Goal: Communication & Community: Answer question/provide support

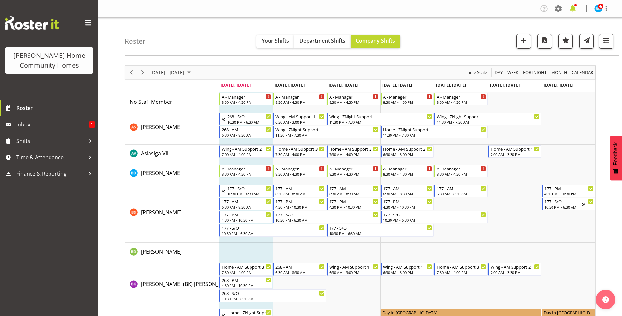
click at [574, 6] on span at bounding box center [573, 8] width 10 height 10
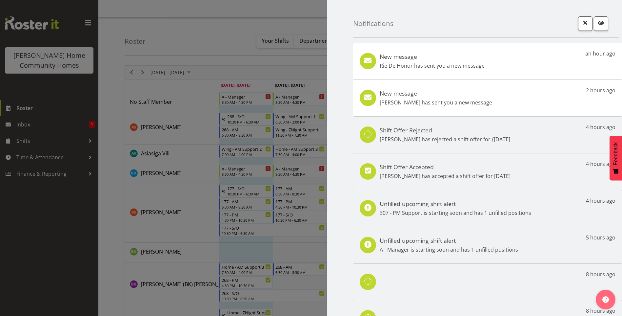
click at [451, 105] on p "Liezl Sanchez has sent you a new message" at bounding box center [436, 102] width 112 height 8
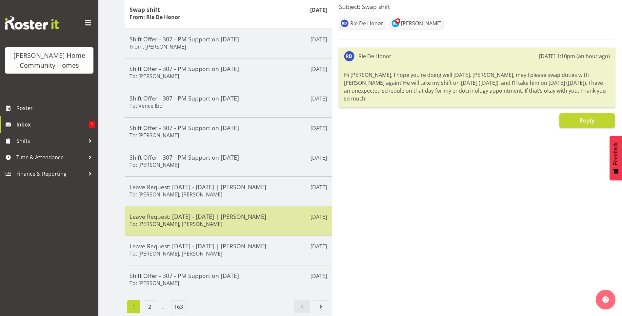
scroll to position [95, 0]
click at [227, 217] on div "Leave Request: 12/02/26 - 11/03/26 | Liezl Sanchez To: Barbara Dunlop, Kirsty C…" at bounding box center [228, 221] width 197 height 16
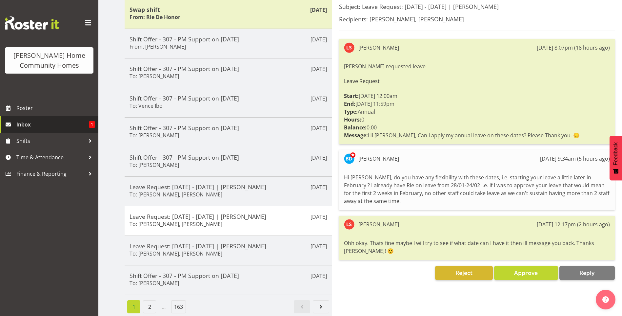
click at [57, 125] on span "Inbox" at bounding box center [52, 124] width 72 height 10
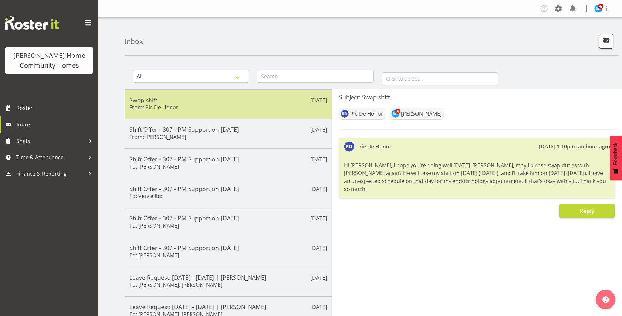
click at [188, 101] on h5 "Swap shift" at bounding box center [228, 99] width 197 height 7
click at [192, 108] on div "Swap shift From: Rie De Honor" at bounding box center [228, 104] width 197 height 16
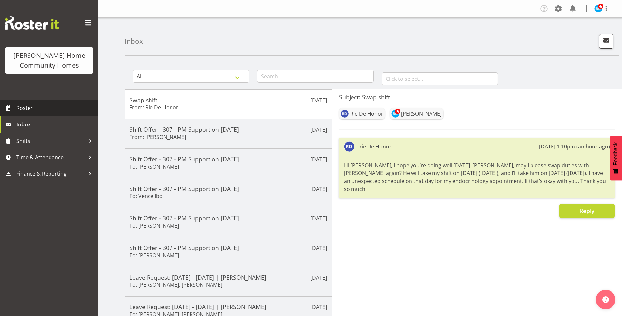
click at [65, 111] on span "Roster" at bounding box center [55, 108] width 79 height 10
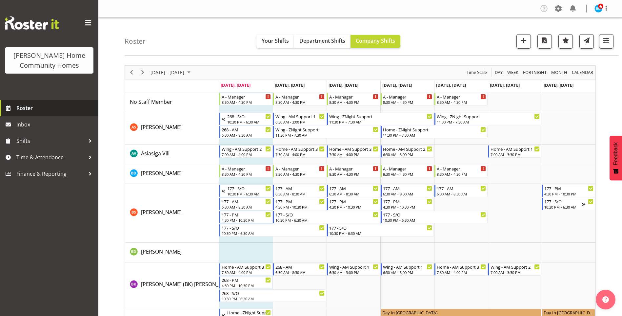
click at [37, 110] on span "Roster" at bounding box center [55, 108] width 79 height 10
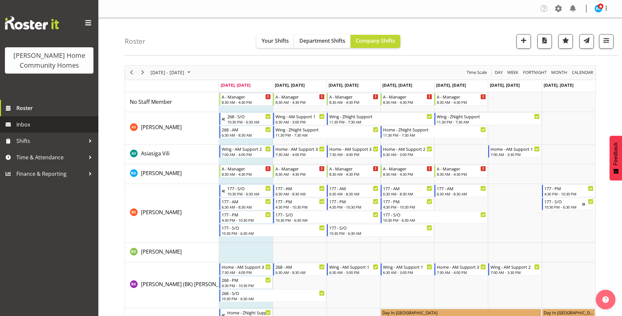
click at [33, 124] on span "Inbox" at bounding box center [55, 124] width 79 height 10
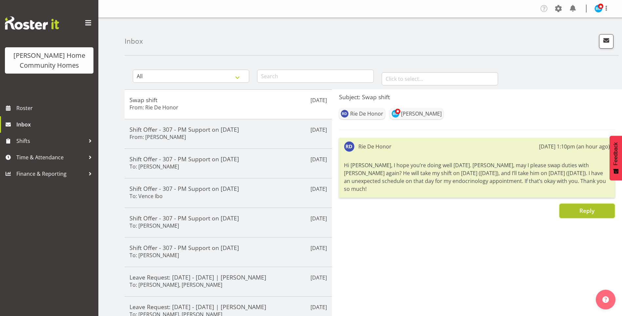
click at [591, 206] on span "Reply" at bounding box center [587, 210] width 15 height 8
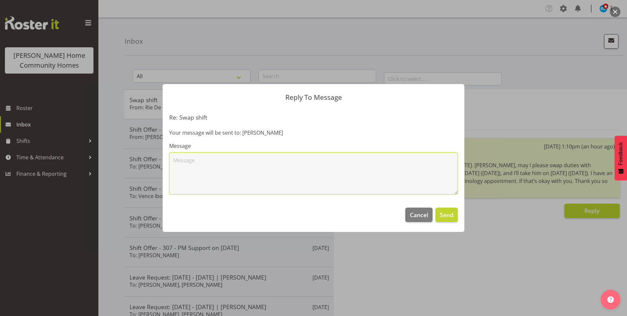
click at [341, 172] on textarea at bounding box center [313, 173] width 289 height 42
type textarea "Hi Rie, no problem with your swapped shifts, I will make the changes on Rosteri…"
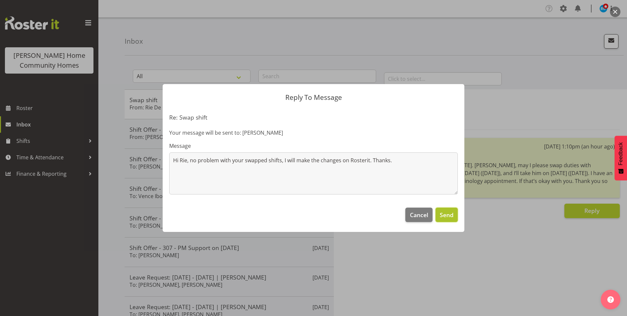
click at [439, 210] on button "Send" at bounding box center [447, 214] width 22 height 14
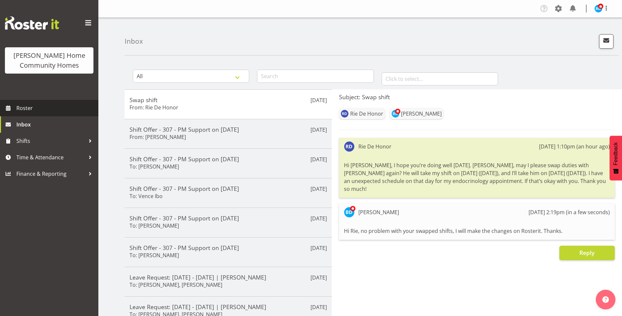
click at [51, 108] on span "Roster" at bounding box center [55, 108] width 79 height 10
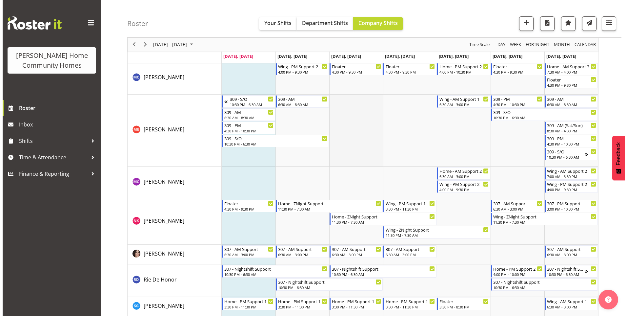
scroll to position [885, 0]
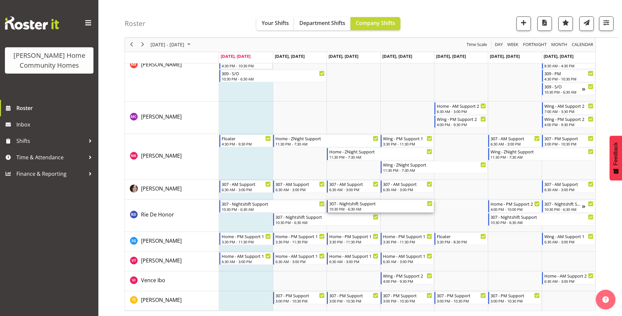
click at [360, 208] on div "10:30 PM - 6:30 AM" at bounding box center [380, 208] width 103 height 5
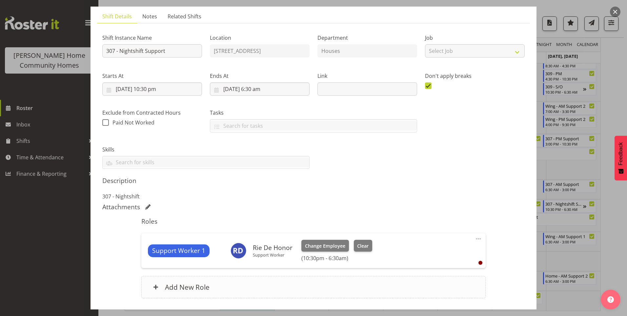
scroll to position [90, 0]
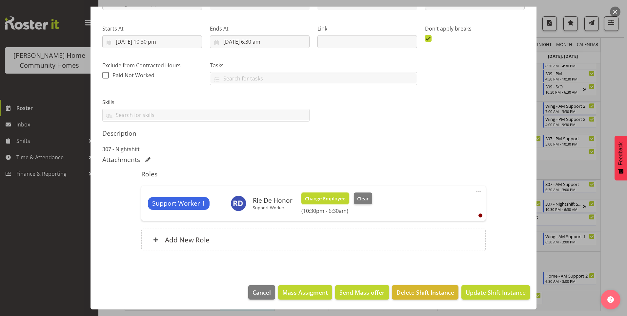
click at [334, 197] on span "Change Employee" at bounding box center [325, 198] width 40 height 7
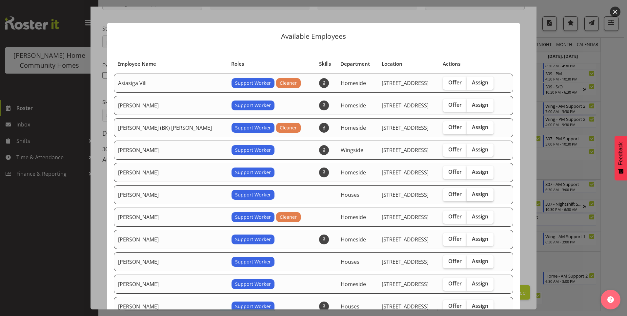
click at [476, 195] on label "Assign" at bounding box center [480, 194] width 27 height 13
click at [471, 195] on input "Assign" at bounding box center [469, 194] width 4 height 4
checkbox input "true"
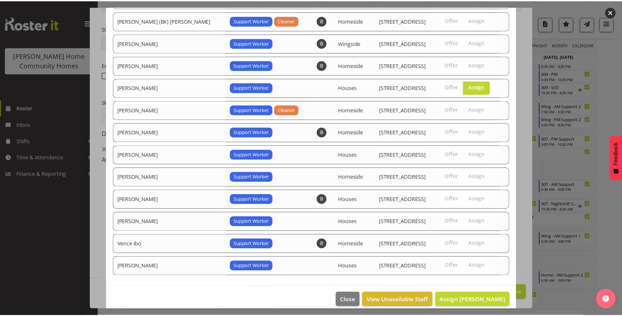
scroll to position [114, 0]
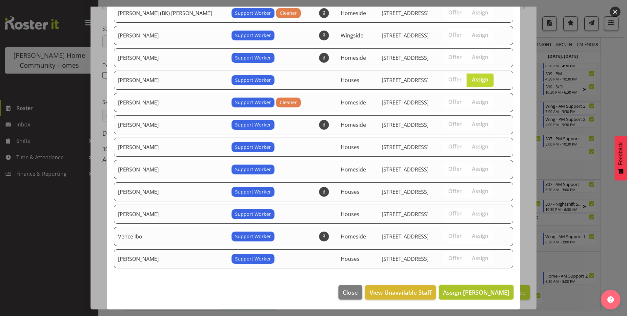
click at [490, 291] on span "Assign Jess Aracan" at bounding box center [476, 292] width 66 height 8
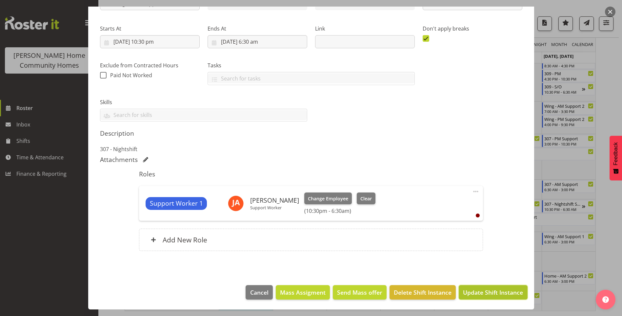
click at [492, 292] on span "Update Shift Instance" at bounding box center [493, 292] width 60 height 9
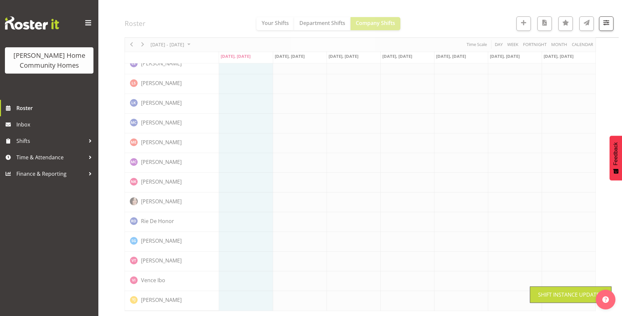
scroll to position [431, 0]
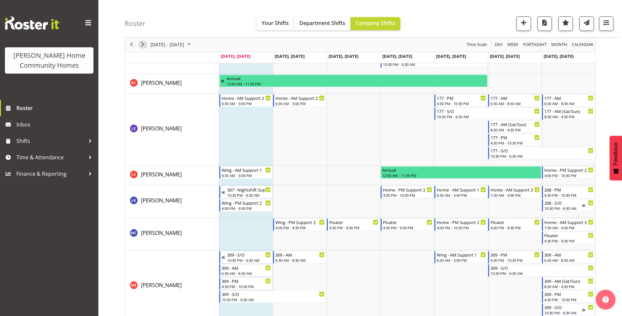
click at [143, 44] on span "Next" at bounding box center [143, 45] width 8 height 8
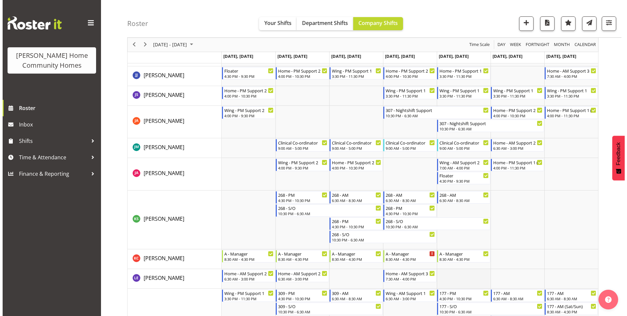
scroll to position [337, 0]
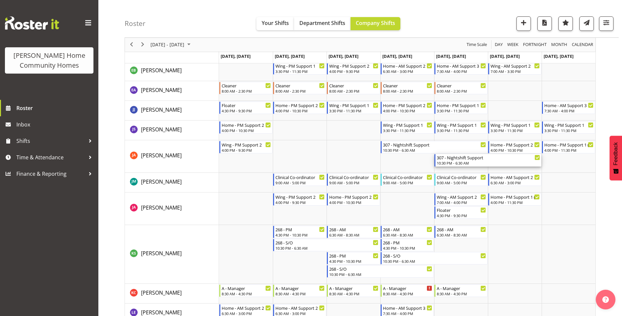
click at [464, 160] on div "307 - Nightshift Support" at bounding box center [488, 157] width 103 height 7
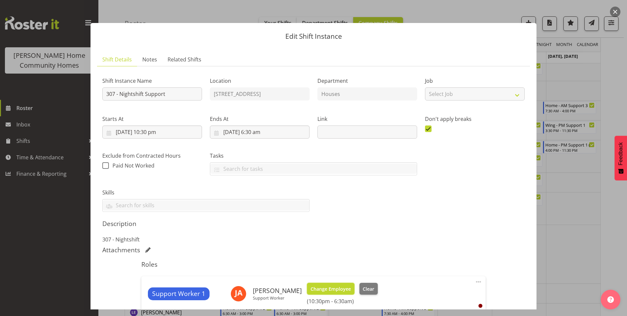
click at [331, 289] on span "Change Employee" at bounding box center [331, 288] width 40 height 7
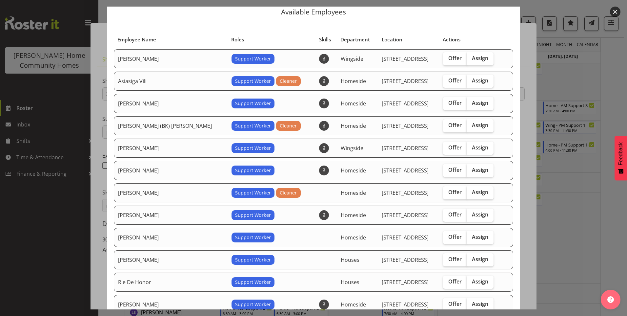
scroll to position [66, 0]
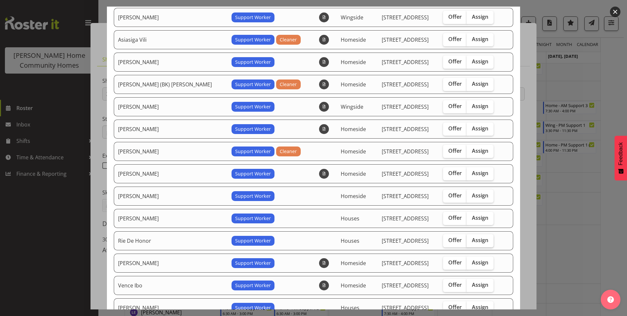
click at [473, 239] on span "Assign" at bounding box center [480, 239] width 16 height 7
click at [471, 239] on input "Assign" at bounding box center [469, 240] width 4 height 4
checkbox input "true"
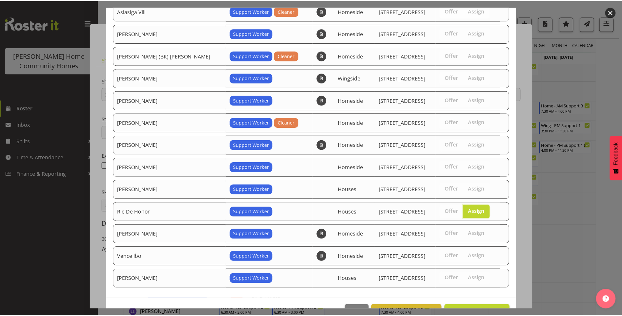
scroll to position [114, 0]
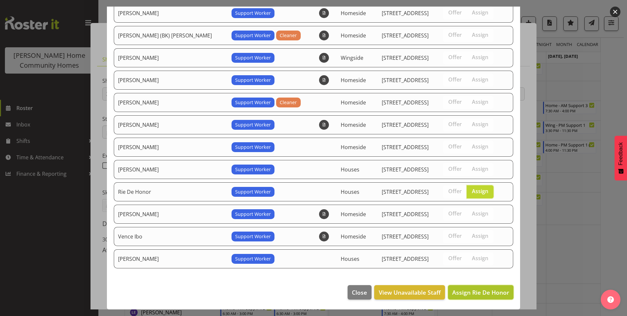
click at [485, 292] on span "Assign Rie De Honor" at bounding box center [480, 292] width 57 height 8
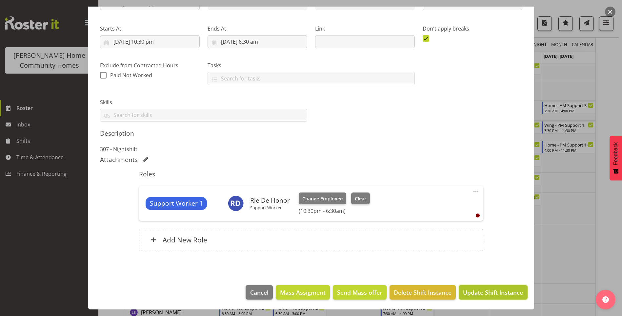
click at [487, 290] on span "Update Shift Instance" at bounding box center [493, 292] width 60 height 9
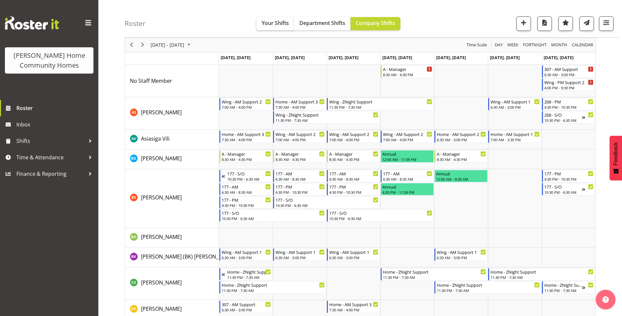
scroll to position [0, 0]
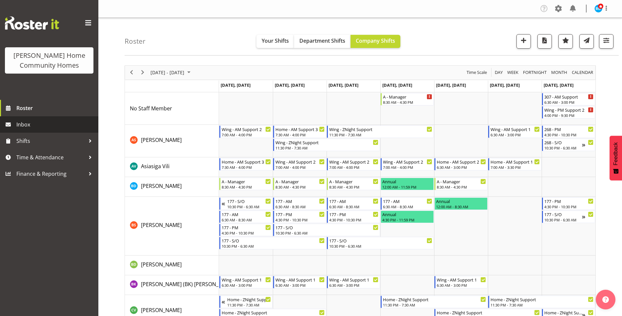
click at [51, 123] on span "Inbox" at bounding box center [55, 124] width 79 height 10
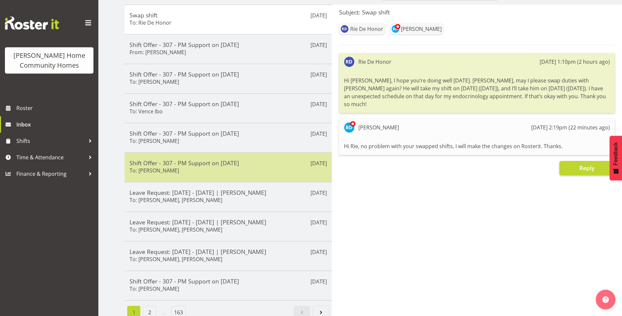
scroll to position [95, 0]
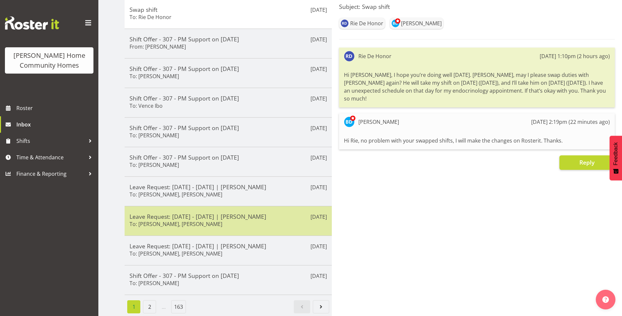
click at [224, 218] on div "Leave Request: 12/02/26 - 11/03/26 | Liezl Sanchez To: Barbara Dunlop, Kirsty C…" at bounding box center [228, 221] width 197 height 16
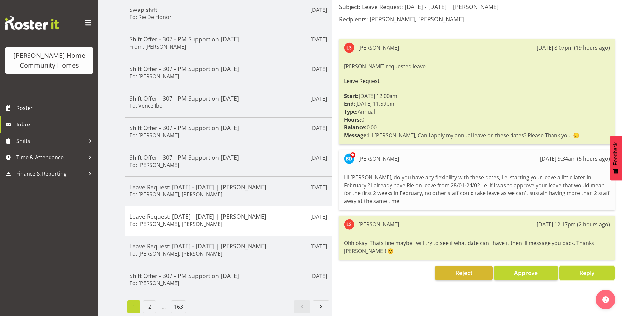
click at [583, 268] on span "Reply" at bounding box center [587, 272] width 15 height 8
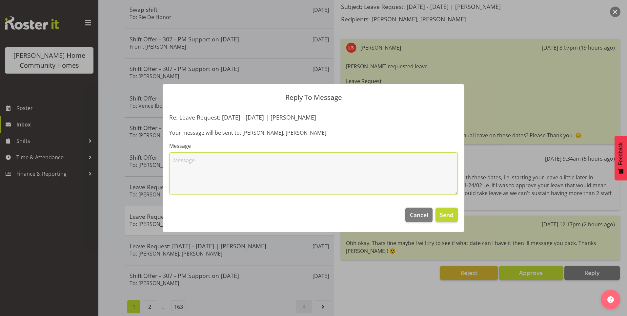
click at [293, 167] on textarea at bounding box center [313, 173] width 289 height 42
type textarea "Come and see me and we can have a chat about dates that would work for everyone."
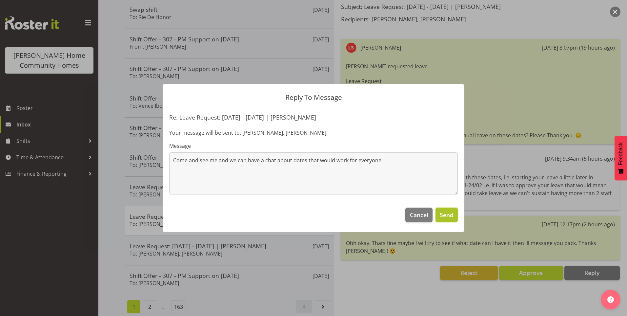
click at [447, 218] on span "Send" at bounding box center [447, 214] width 14 height 9
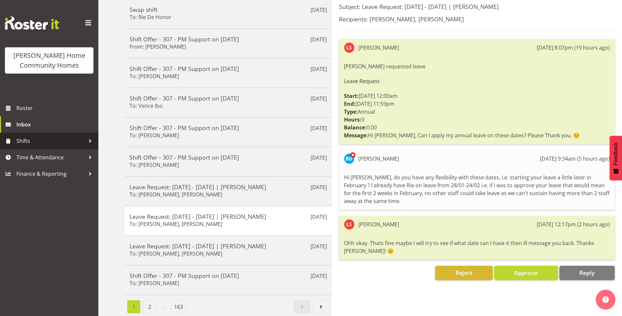
click at [51, 142] on span "Shifts" at bounding box center [50, 141] width 69 height 10
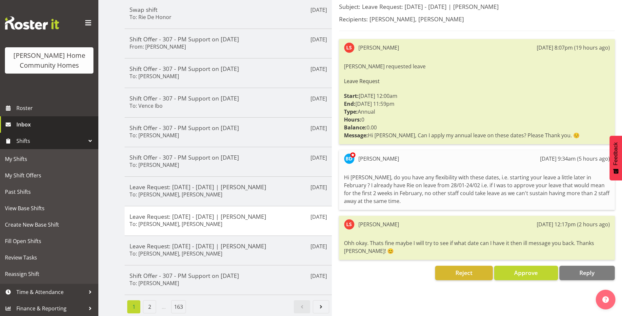
click at [52, 128] on span "Inbox" at bounding box center [55, 124] width 79 height 10
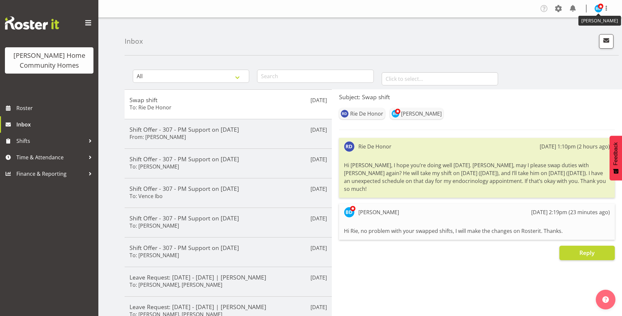
click at [600, 9] on span at bounding box center [600, 6] width 5 height 5
click at [578, 38] on link "Log Out" at bounding box center [578, 35] width 63 height 12
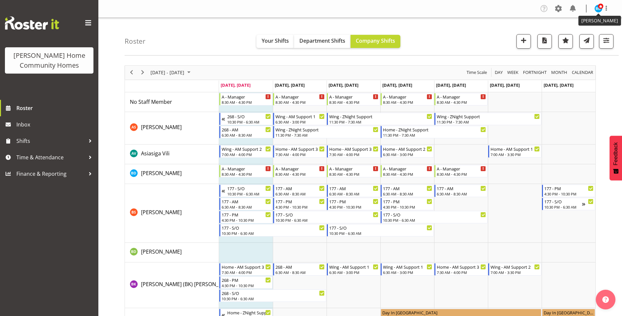
click at [600, 11] on img at bounding box center [599, 9] width 8 height 8
click at [575, 35] on link "Log Out" at bounding box center [578, 35] width 63 height 12
